Goal: Task Accomplishment & Management: Manage account settings

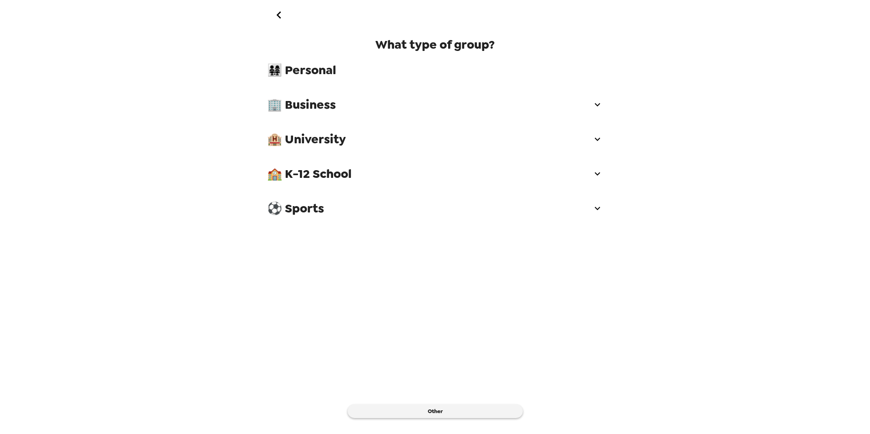
click at [280, 14] on icon "go back" at bounding box center [279, 15] width 15 height 15
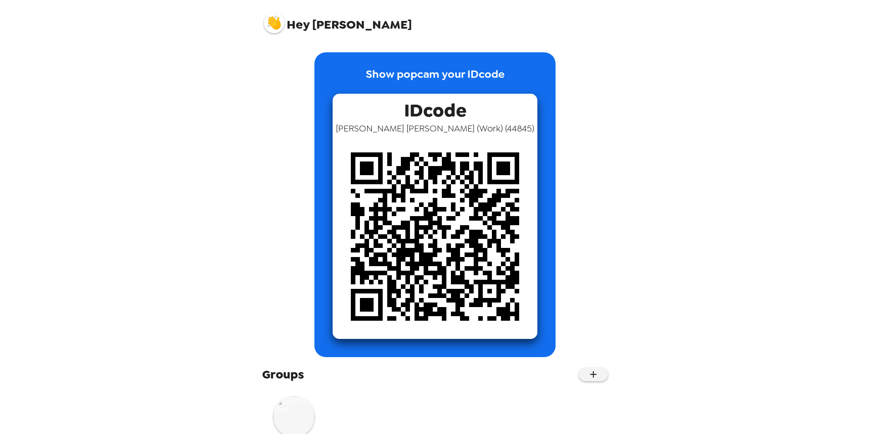
click at [294, 424] on img at bounding box center [294, 416] width 41 height 41
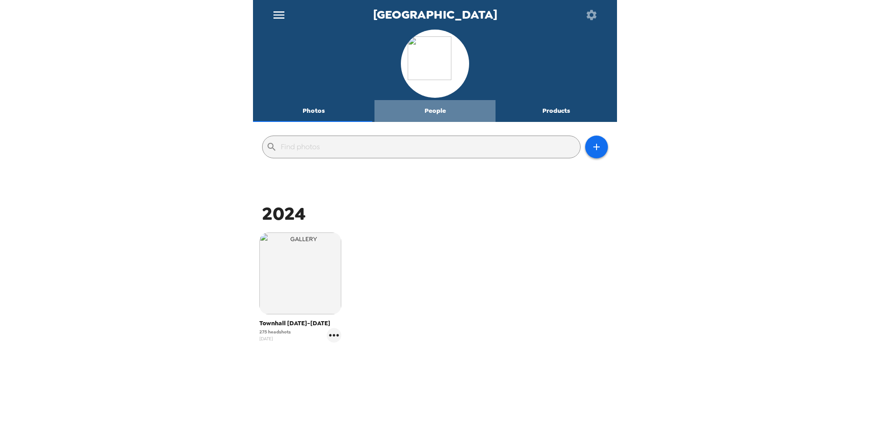
click at [434, 110] on button "People" at bounding box center [436, 111] width 122 height 22
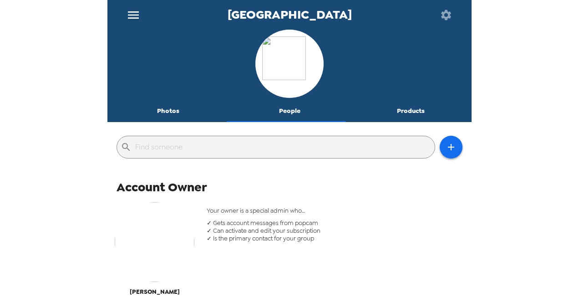
click at [161, 147] on input "text" at bounding box center [283, 147] width 296 height 15
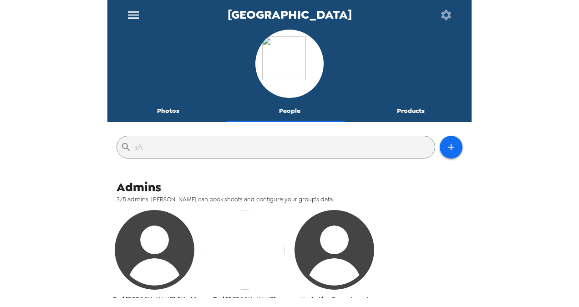
type input "p"
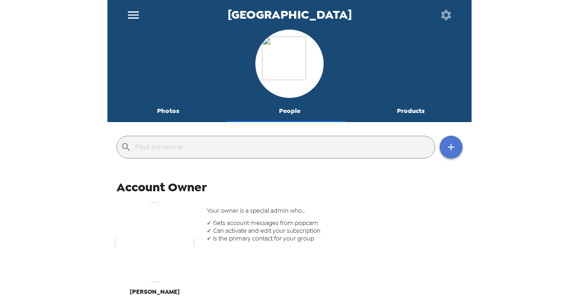
click at [446, 152] on icon "button" at bounding box center [451, 147] width 11 height 11
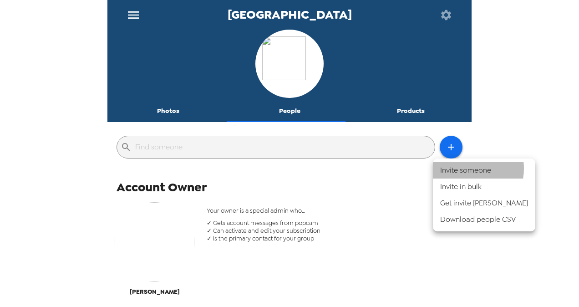
click at [462, 168] on li "Invite someone" at bounding box center [484, 170] width 102 height 16
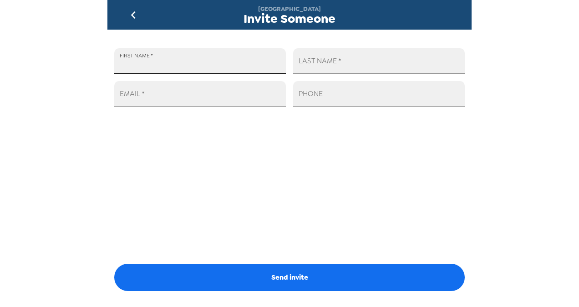
click at [162, 65] on input "FIRST NAME   *" at bounding box center [200, 60] width 172 height 25
type input "Payroll"
click at [341, 65] on input "LAST NAME   *" at bounding box center [379, 60] width 172 height 25
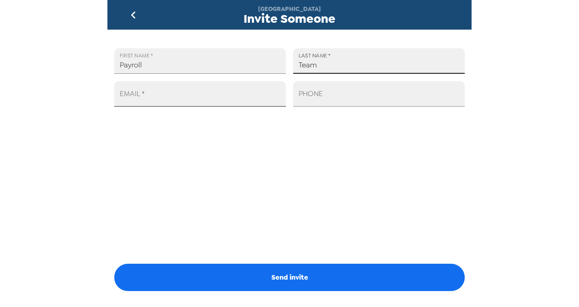
type input "Team"
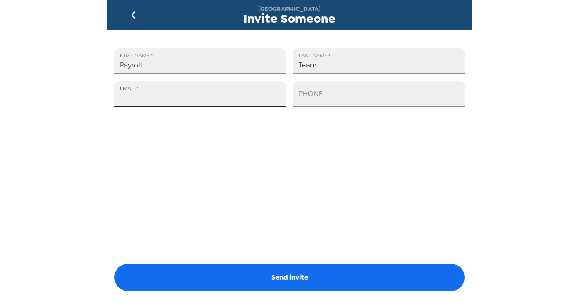
click at [185, 100] on input "EMAIL   *" at bounding box center [200, 93] width 172 height 25
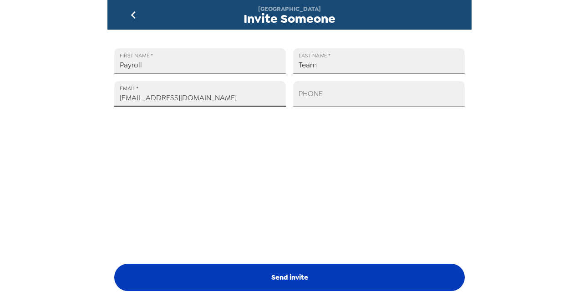
type input "[EMAIL_ADDRESS][DOMAIN_NAME]"
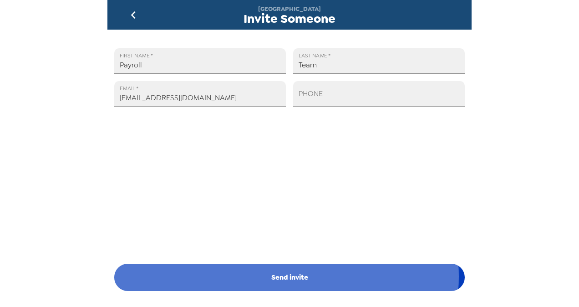
click at [277, 276] on button "Send invite" at bounding box center [289, 277] width 350 height 27
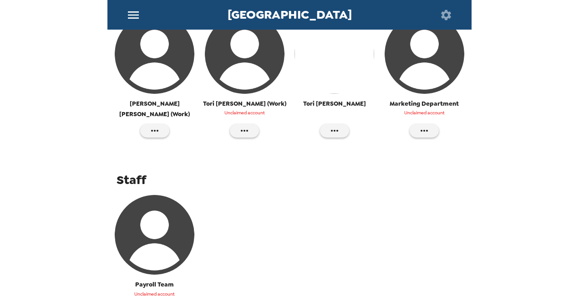
scroll to position [413, 0]
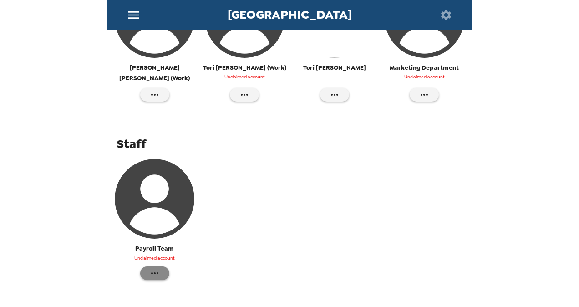
click at [154, 268] on icon "button" at bounding box center [154, 273] width 11 height 11
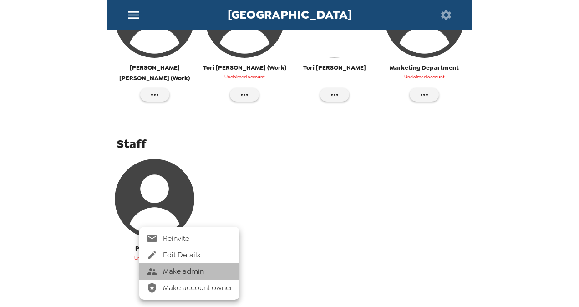
click at [193, 274] on span "Make admin" at bounding box center [197, 271] width 69 height 11
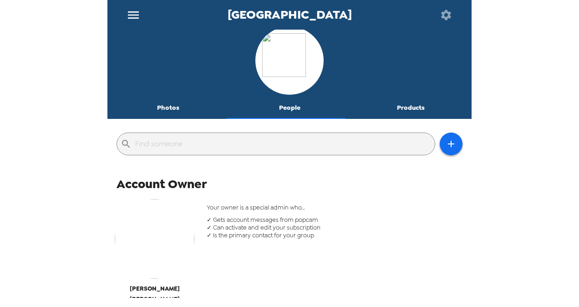
scroll to position [0, 0]
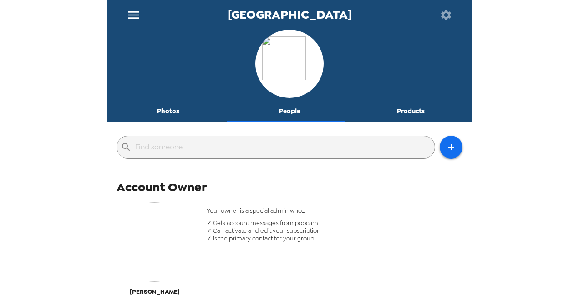
click at [165, 106] on button "Photos" at bounding box center [168, 111] width 122 height 22
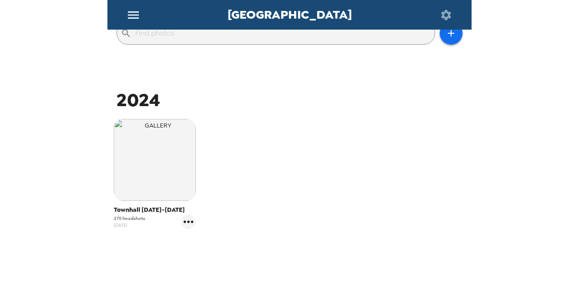
scroll to position [118, 0]
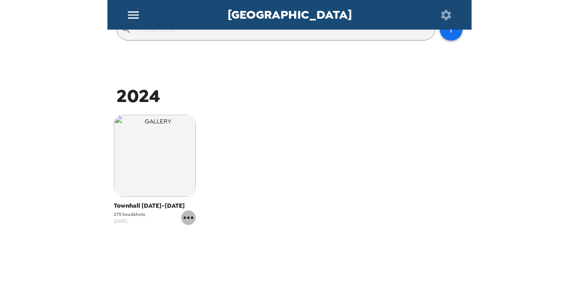
click at [188, 214] on icon "gallery menu" at bounding box center [188, 217] width 15 height 15
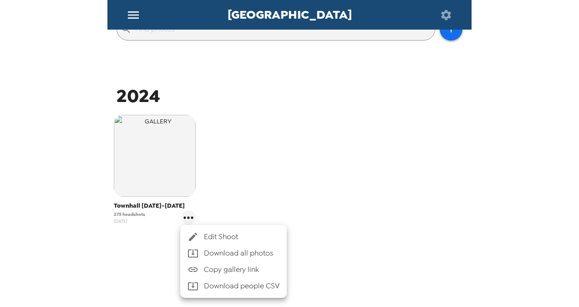
click at [287, 189] on div at bounding box center [289, 153] width 579 height 307
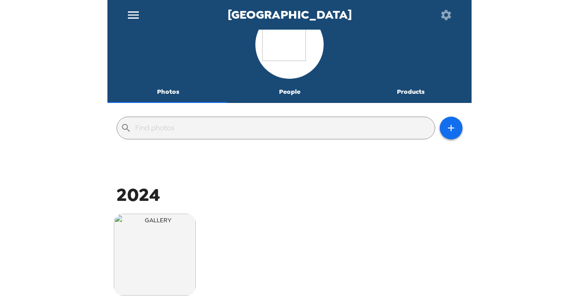
scroll to position [12, 0]
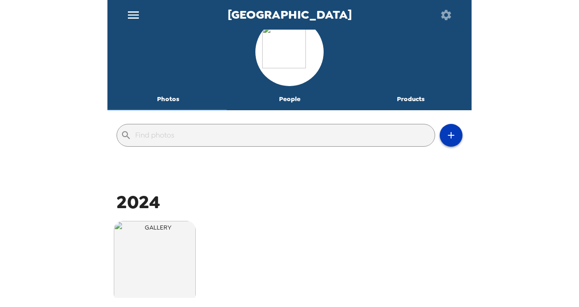
click at [446, 132] on icon "button" at bounding box center [451, 135] width 11 height 11
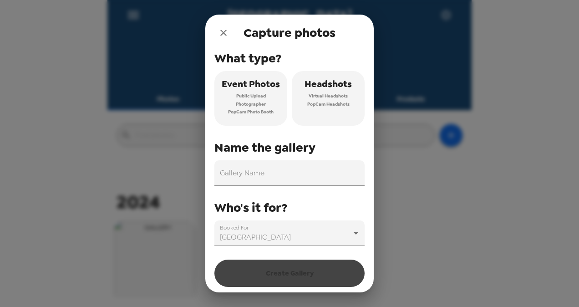
scroll to position [17, 0]
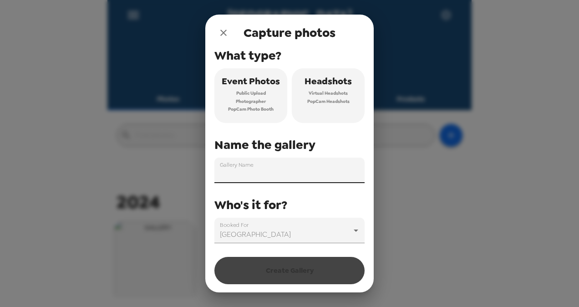
click at [234, 169] on input "Gallery Name" at bounding box center [289, 169] width 150 height 25
type input "New Hire Photos"
click at [326, 89] on span "Virtual Headshots" at bounding box center [328, 93] width 39 height 8
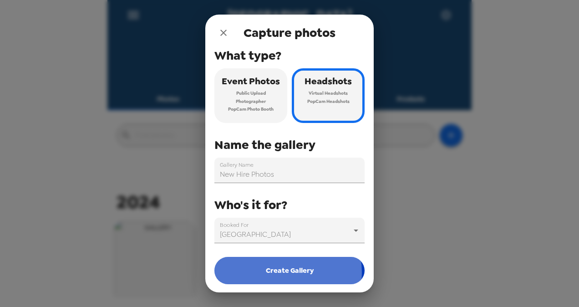
click at [279, 271] on button "Create Gallery" at bounding box center [289, 270] width 150 height 27
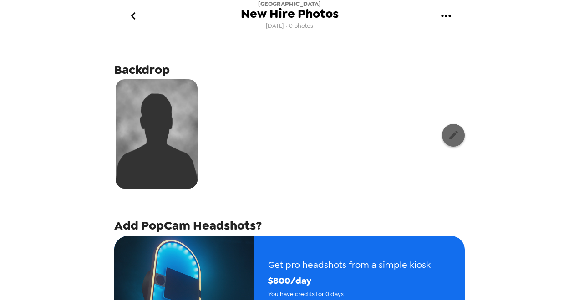
click at [448, 133] on icon "button" at bounding box center [453, 134] width 11 height 11
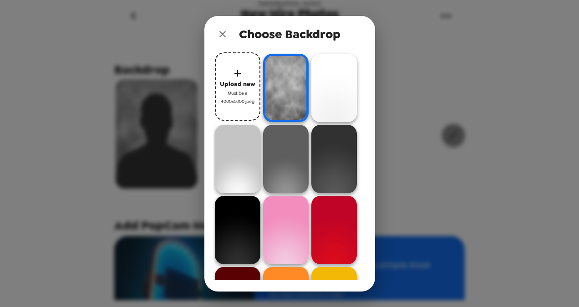
click at [444, 133] on div "Choose Backdrop Upload new Must be a 4000x5000 jpeg" at bounding box center [289, 153] width 579 height 307
click at [333, 91] on img at bounding box center [334, 88] width 46 height 68
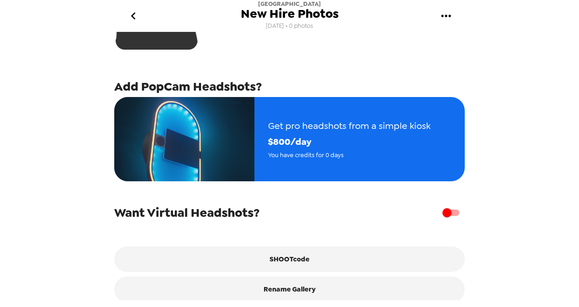
scroll to position [152, 0]
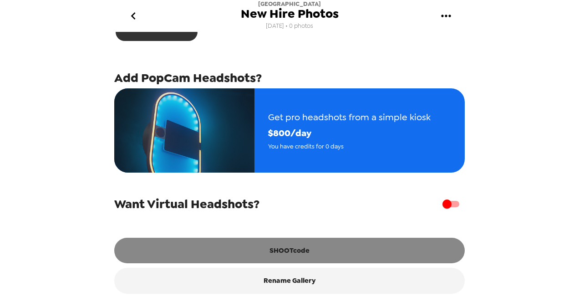
click at [299, 254] on button "SHOOTcode" at bounding box center [289, 250] width 350 height 25
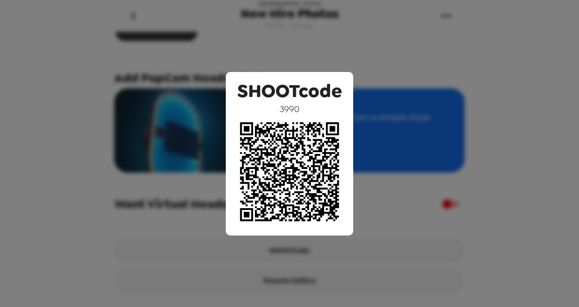
click at [289, 108] on span "3990" at bounding box center [289, 109] width 20 height 12
click at [284, 111] on span "3990" at bounding box center [289, 109] width 20 height 12
click at [280, 109] on span "3990" at bounding box center [289, 109] width 20 height 12
click at [428, 157] on div "SHOOTcode 3990" at bounding box center [289, 153] width 579 height 307
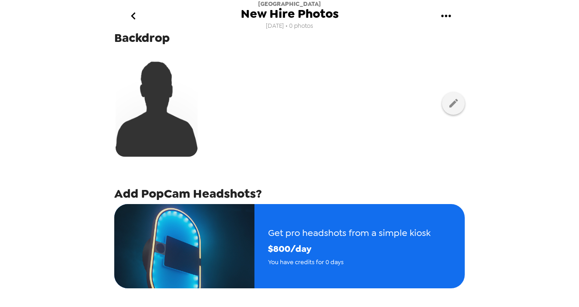
scroll to position [0, 0]
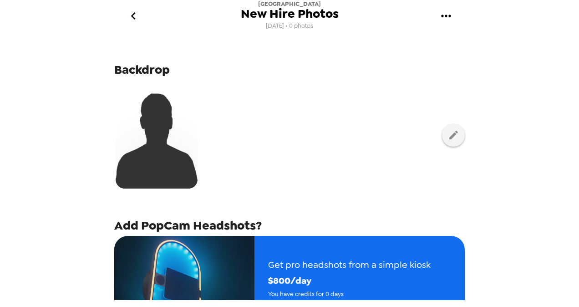
click at [137, 18] on icon "go back" at bounding box center [133, 16] width 15 height 15
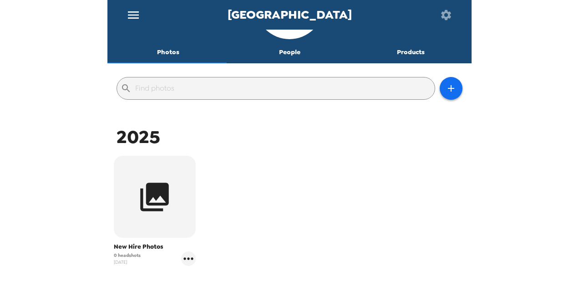
scroll to position [28, 0]
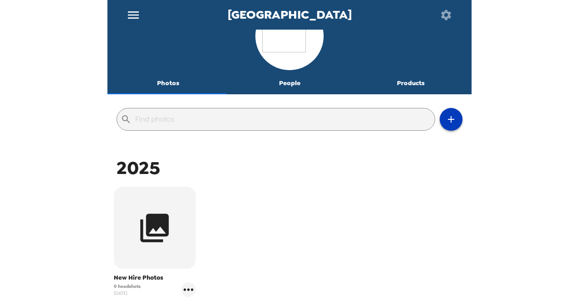
click at [448, 119] on icon "button" at bounding box center [451, 119] width 6 height 6
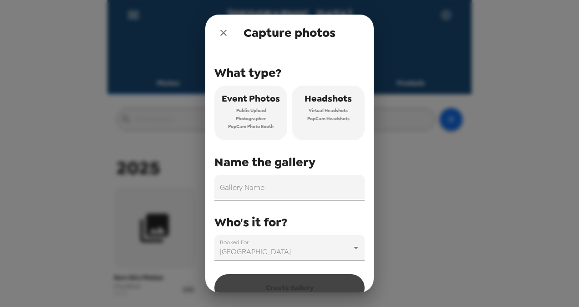
click at [259, 193] on input "Gallery Name" at bounding box center [289, 187] width 150 height 25
type input "Town Hall 2025"
click at [319, 110] on span "Virtual Headshots" at bounding box center [328, 111] width 39 height 8
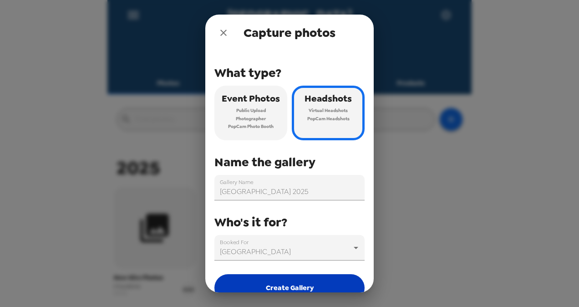
click at [273, 283] on button "Create Gallery" at bounding box center [289, 287] width 150 height 27
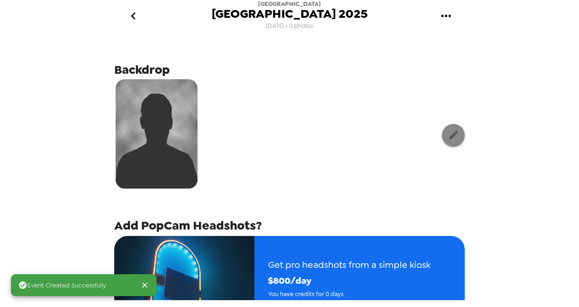
click at [448, 134] on icon "button" at bounding box center [453, 134] width 11 height 11
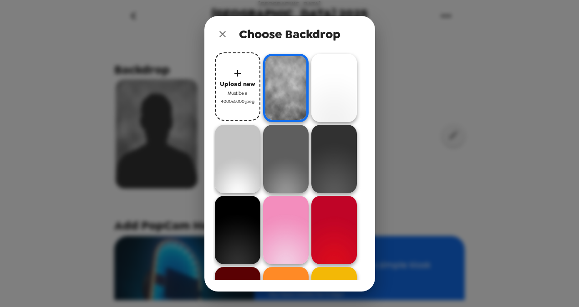
click at [334, 86] on img at bounding box center [334, 88] width 46 height 68
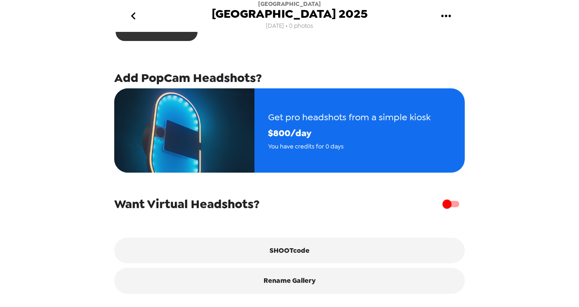
scroll to position [152, 0]
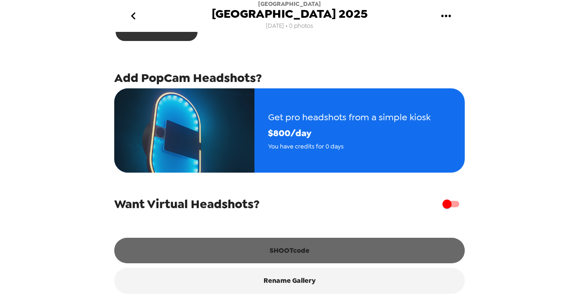
click at [297, 248] on button "SHOOTcode" at bounding box center [289, 250] width 350 height 25
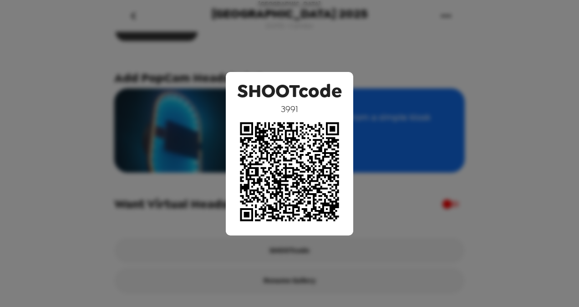
click at [406, 40] on div "SHOOTcode 3991" at bounding box center [289, 153] width 579 height 307
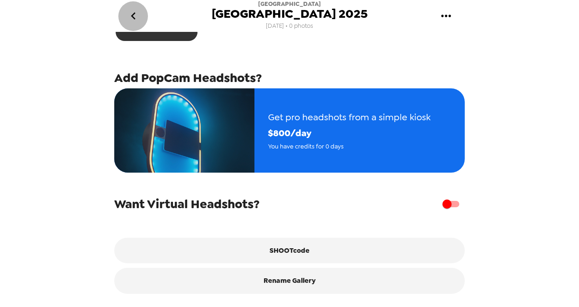
click at [138, 19] on icon "go back" at bounding box center [133, 16] width 15 height 15
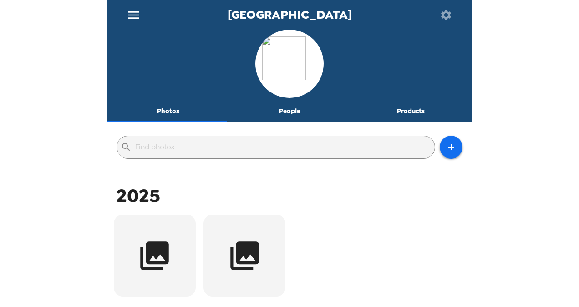
click at [272, 109] on button "People" at bounding box center [290, 111] width 122 height 22
